Goal: Information Seeking & Learning: Learn about a topic

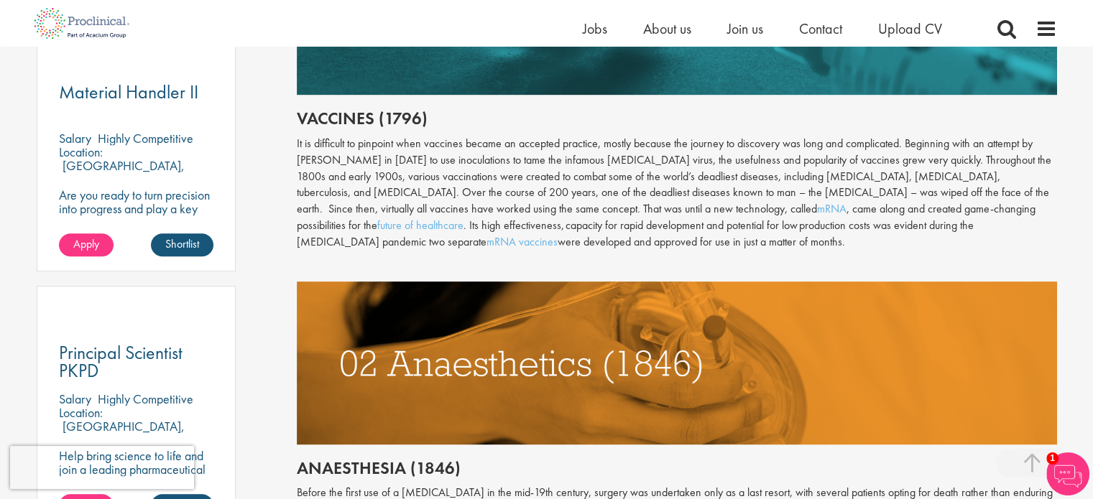
scroll to position [839, 0]
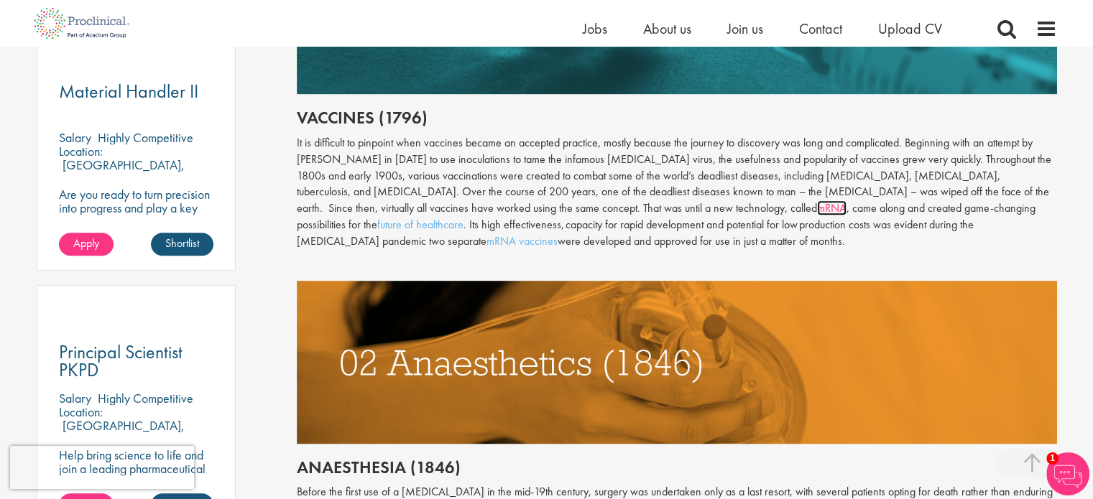
click at [817, 209] on link "mRNA" at bounding box center [831, 207] width 29 height 15
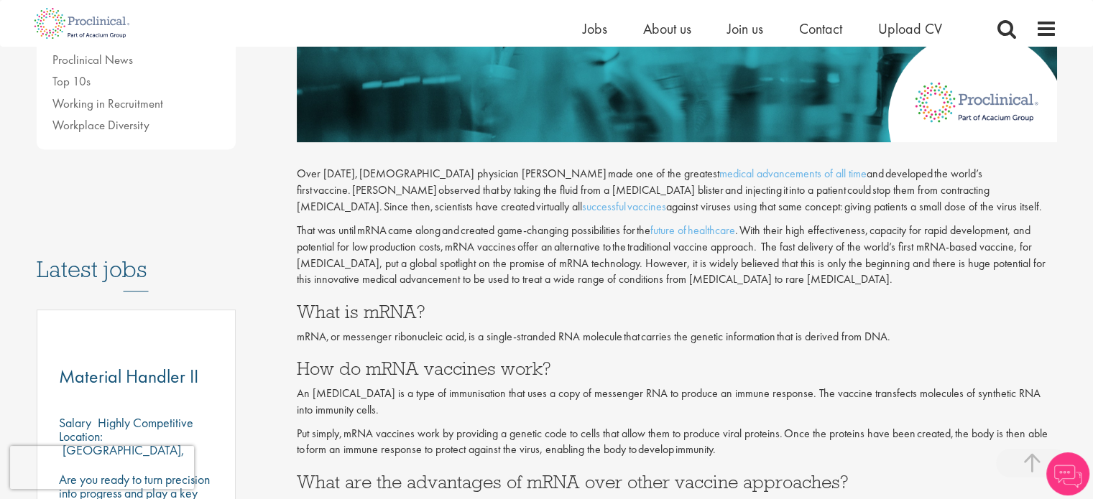
scroll to position [555, 0]
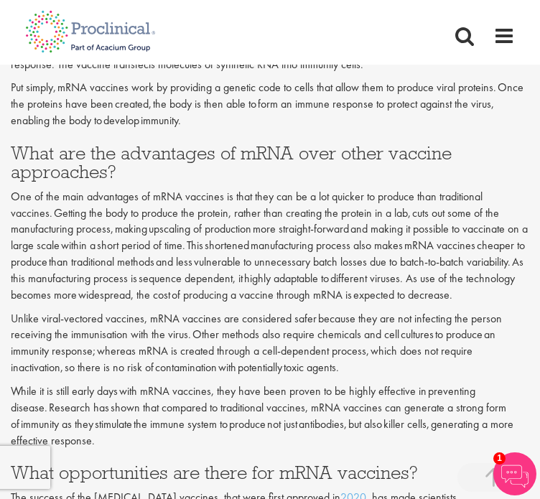
scroll to position [935, 0]
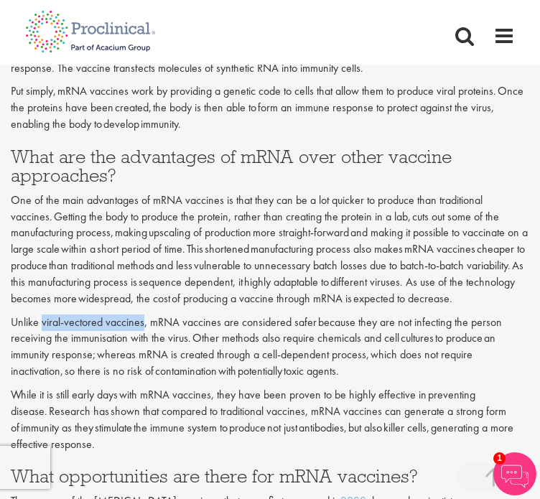
drag, startPoint x: 42, startPoint y: 307, endPoint x: 144, endPoint y: 310, distance: 102.1
click at [144, 315] on p "Unlike viral-vectored vaccines, mRNA vaccines are considered safer because they…" at bounding box center [270, 347] width 519 height 65
copy p "viral-vectored vaccines"
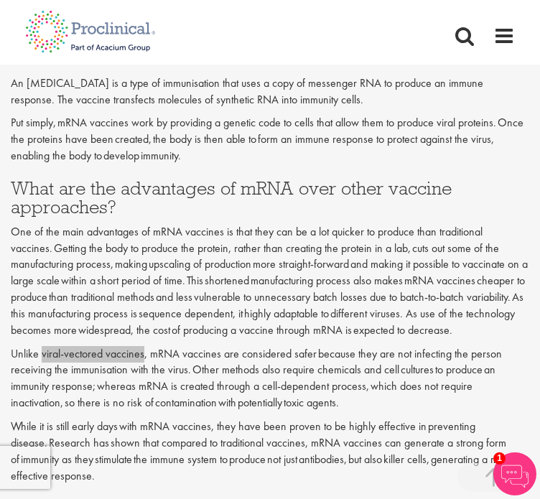
scroll to position [902, 0]
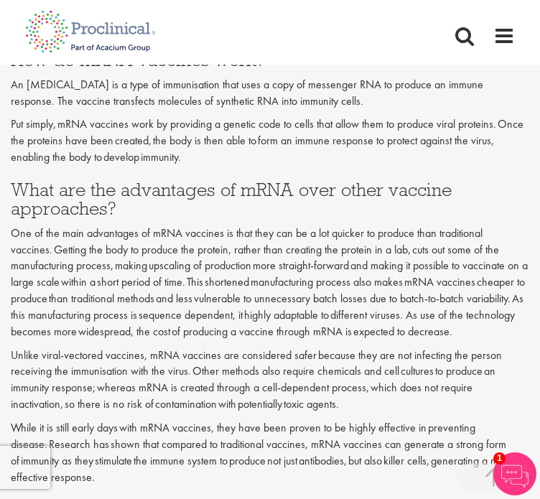
click at [356, 348] on p "Unlike viral-vectored vaccines, mRNA vaccines are considered safer because they…" at bounding box center [270, 380] width 519 height 65
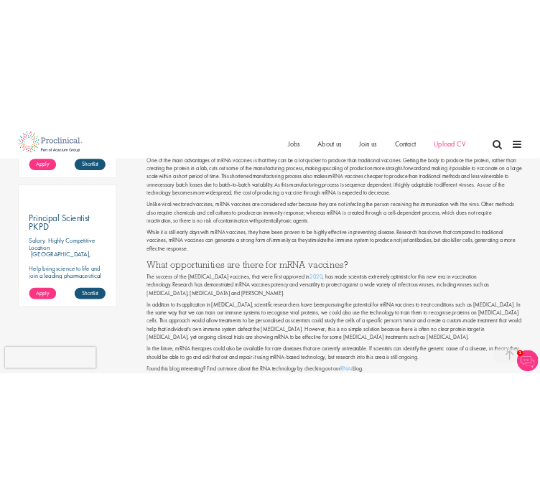
scroll to position [996, 0]
